Goal: Find specific page/section: Find specific page/section

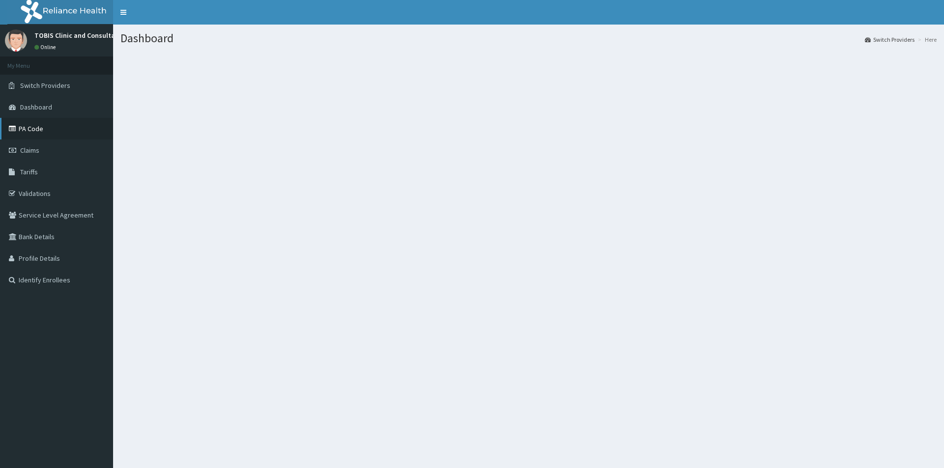
click at [31, 126] on link "PA Code" at bounding box center [56, 129] width 113 height 22
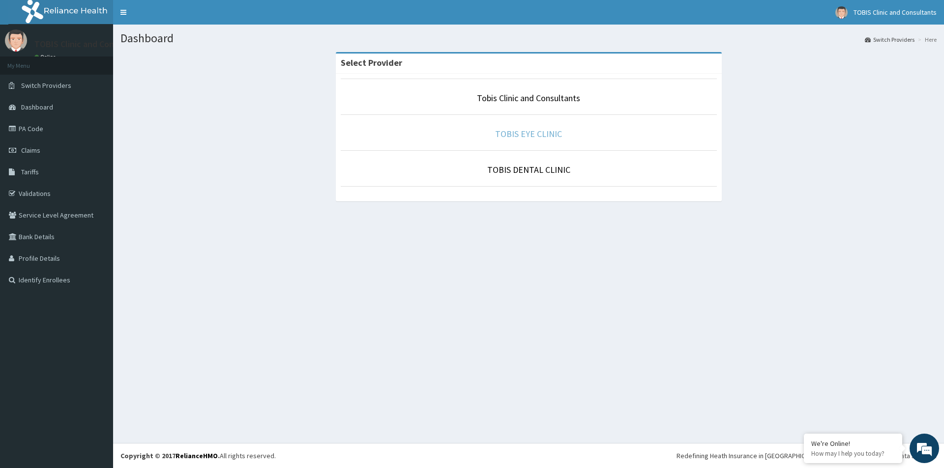
click at [535, 135] on link "TOBIS EYE CLINIC" at bounding box center [528, 133] width 67 height 11
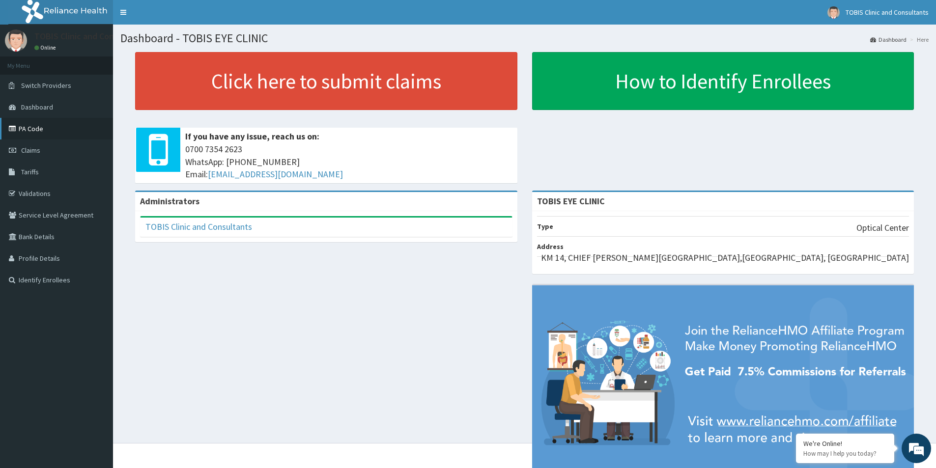
click at [26, 127] on link "PA Code" at bounding box center [56, 129] width 113 height 22
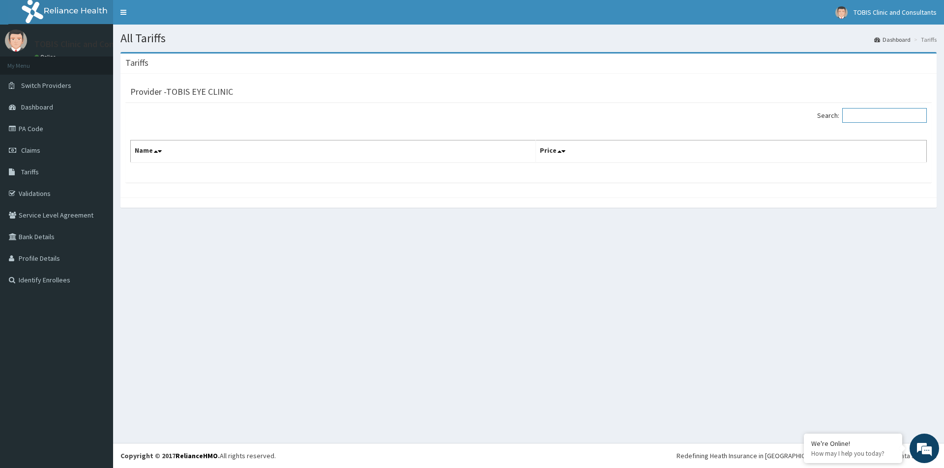
click at [875, 113] on input "Search:" at bounding box center [884, 115] width 85 height 15
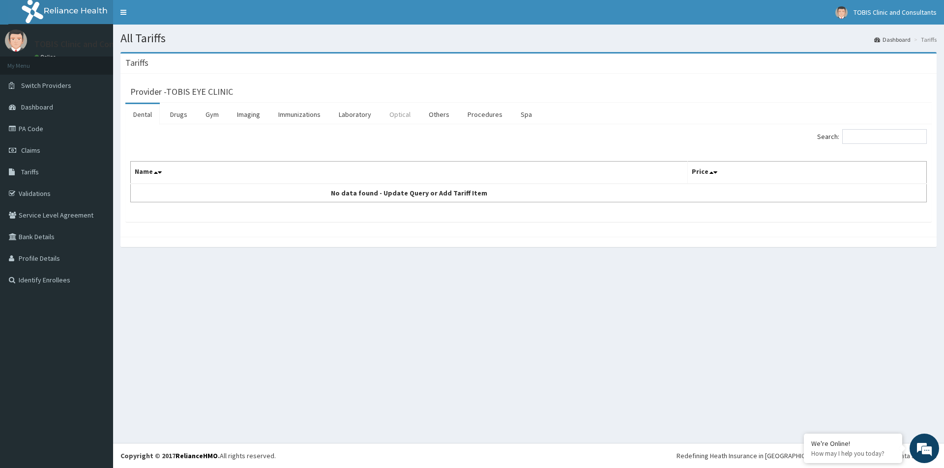
click at [404, 119] on link "Optical" at bounding box center [399, 114] width 37 height 21
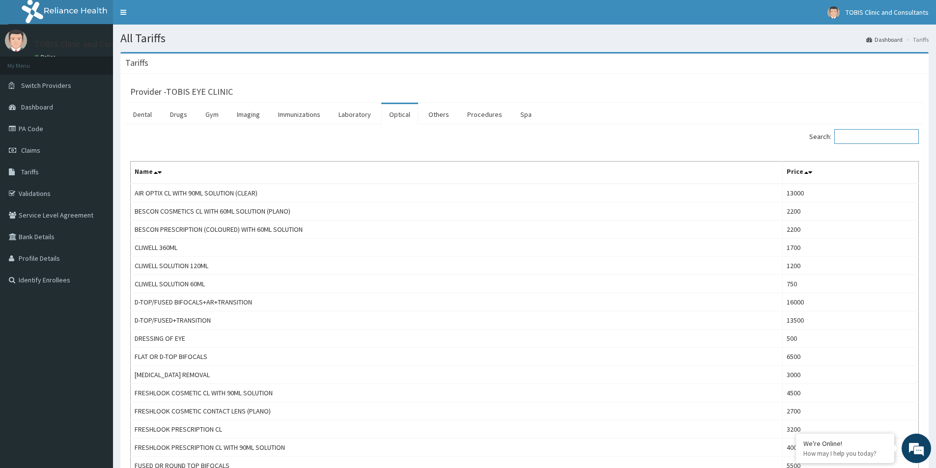
click at [862, 136] on input "Search:" at bounding box center [877, 136] width 85 height 15
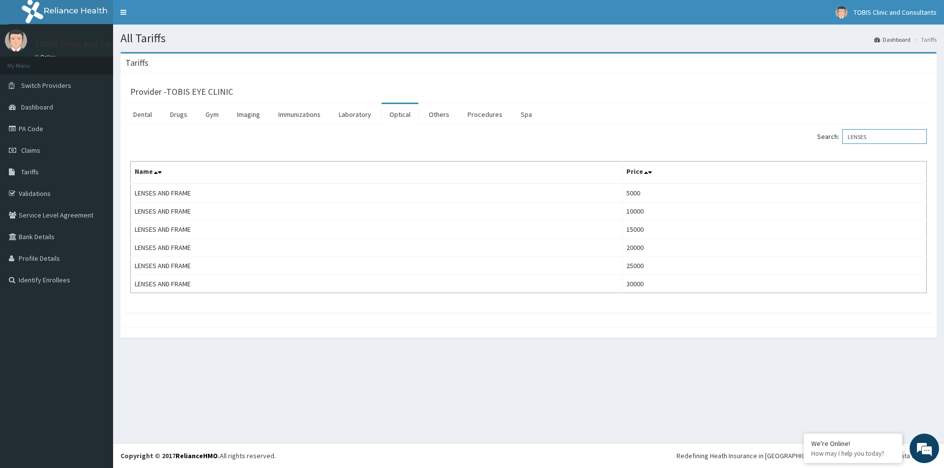
type input "LENSES"
